Goal: Task Accomplishment & Management: Use online tool/utility

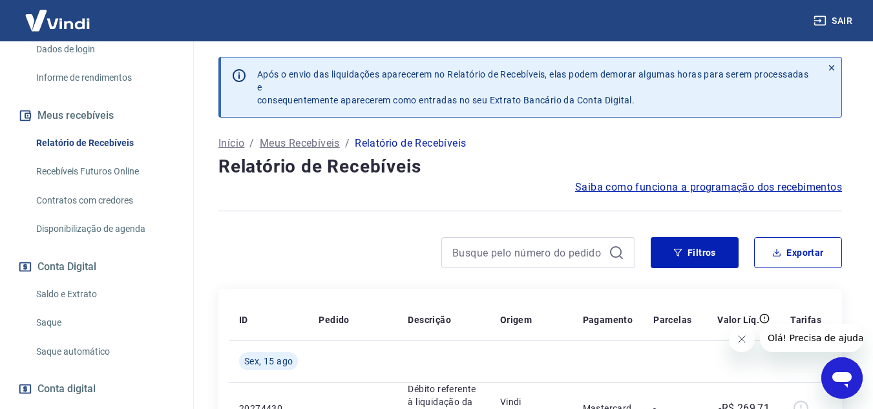
scroll to position [242, 0]
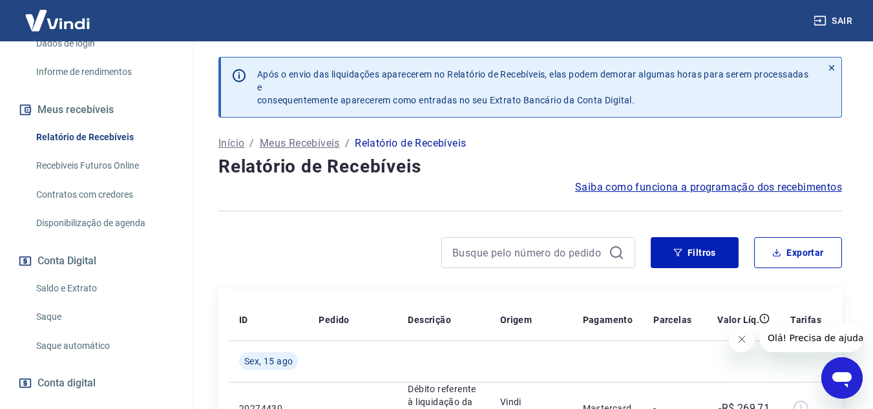
click at [51, 304] on link "Saque" at bounding box center [104, 317] width 147 height 27
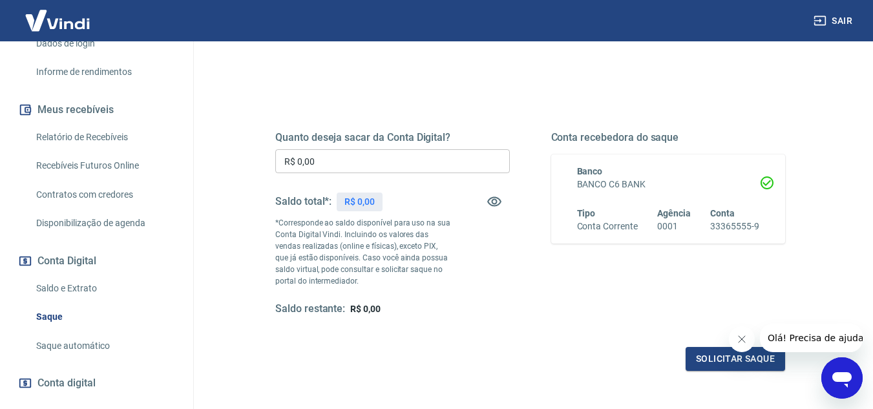
scroll to position [146, 0]
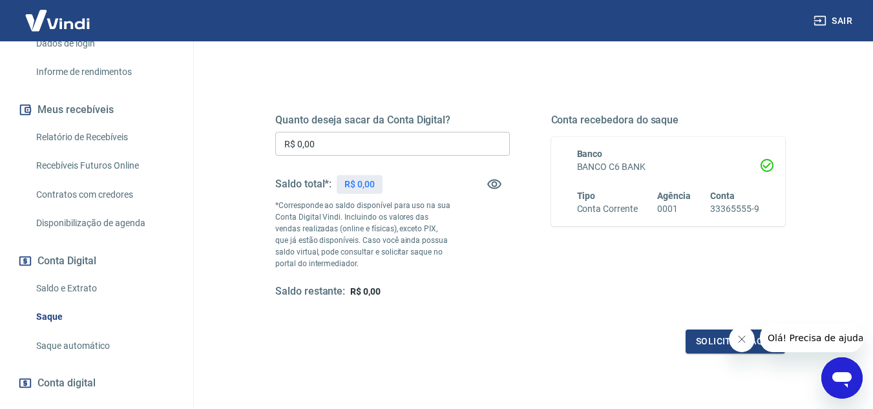
click at [846, 379] on icon "Abrir janela de mensagens" at bounding box center [842, 380] width 19 height 16
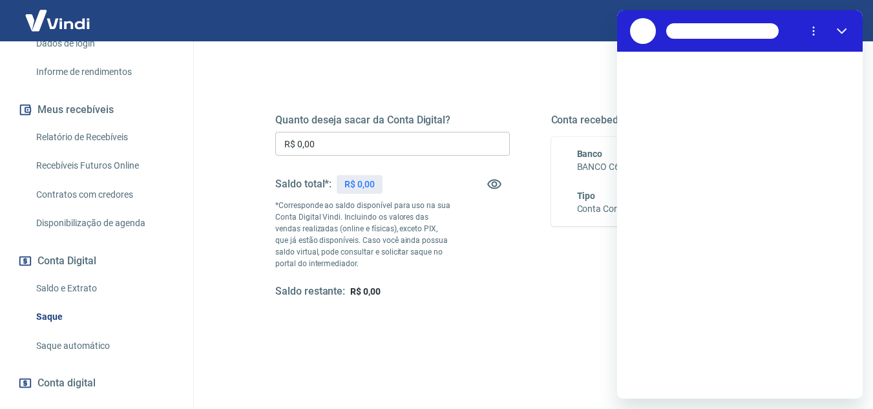
scroll to position [0, 0]
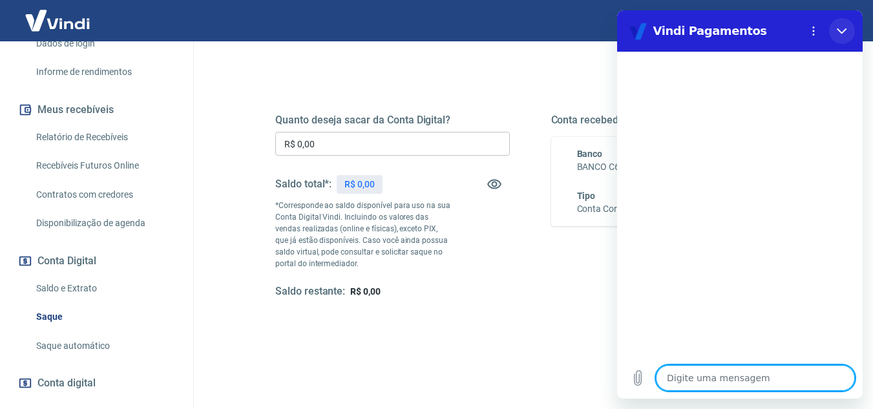
click at [847, 28] on button "Fechar" at bounding box center [842, 31] width 26 height 26
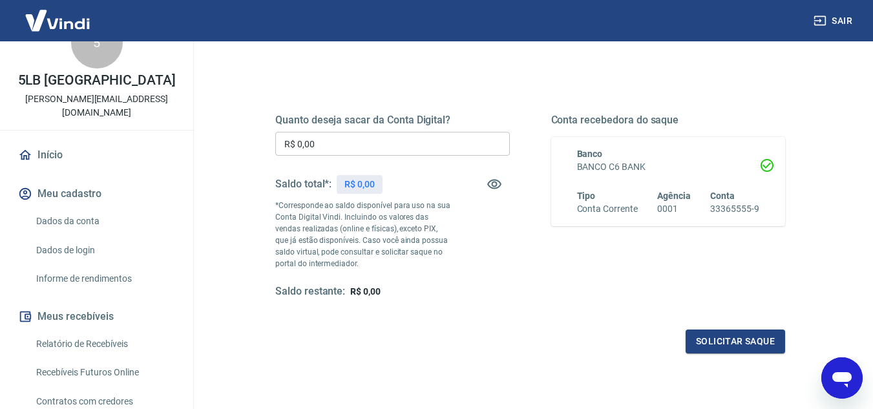
scroll to position [21, 0]
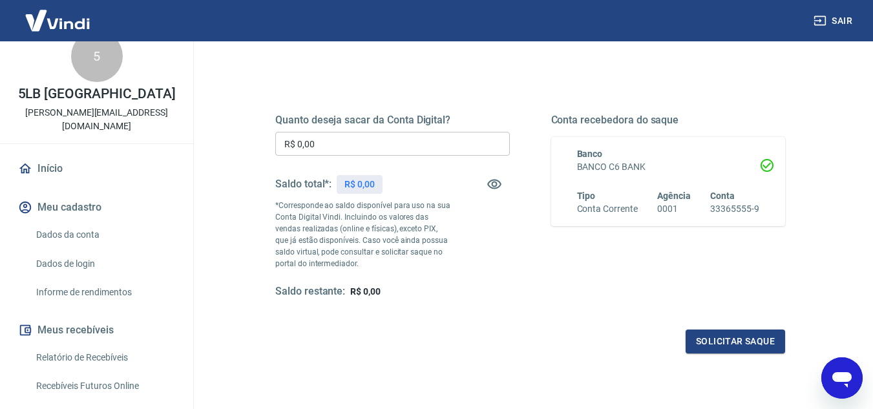
type textarea "x"
